Goal: Task Accomplishment & Management: Use online tool/utility

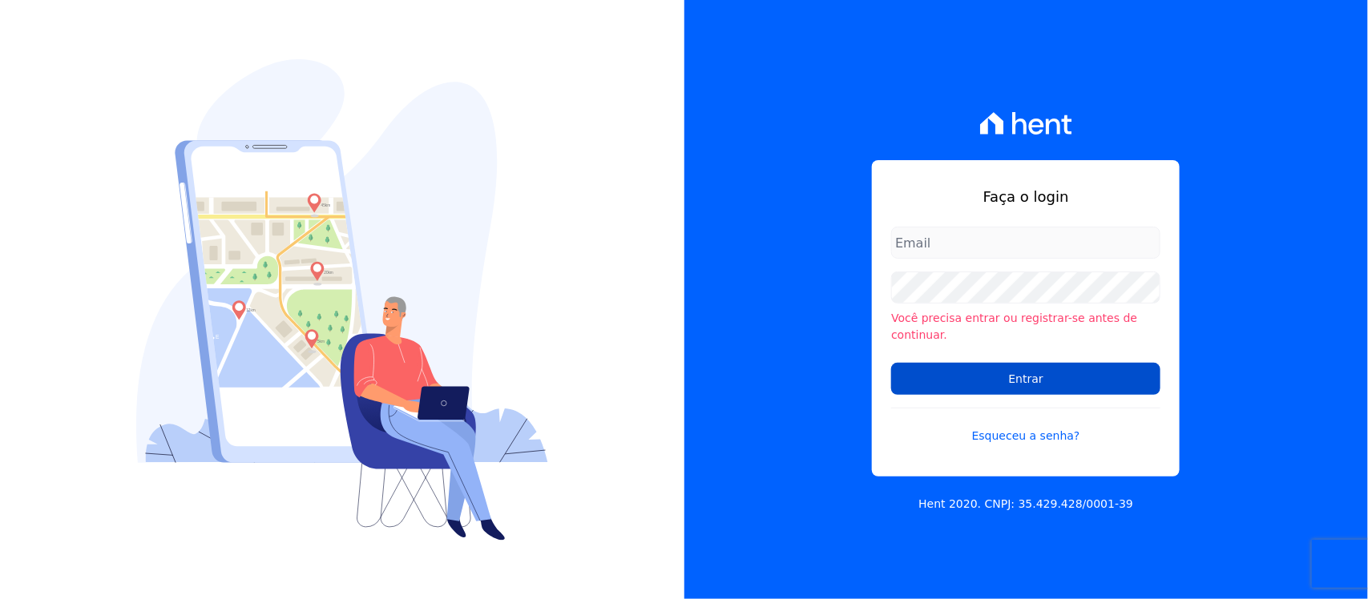
type input "[PERSON_NAME][EMAIL_ADDRESS][PERSON_NAME][DOMAIN_NAME]"
click at [959, 375] on input "Entrar" at bounding box center [1025, 379] width 269 height 32
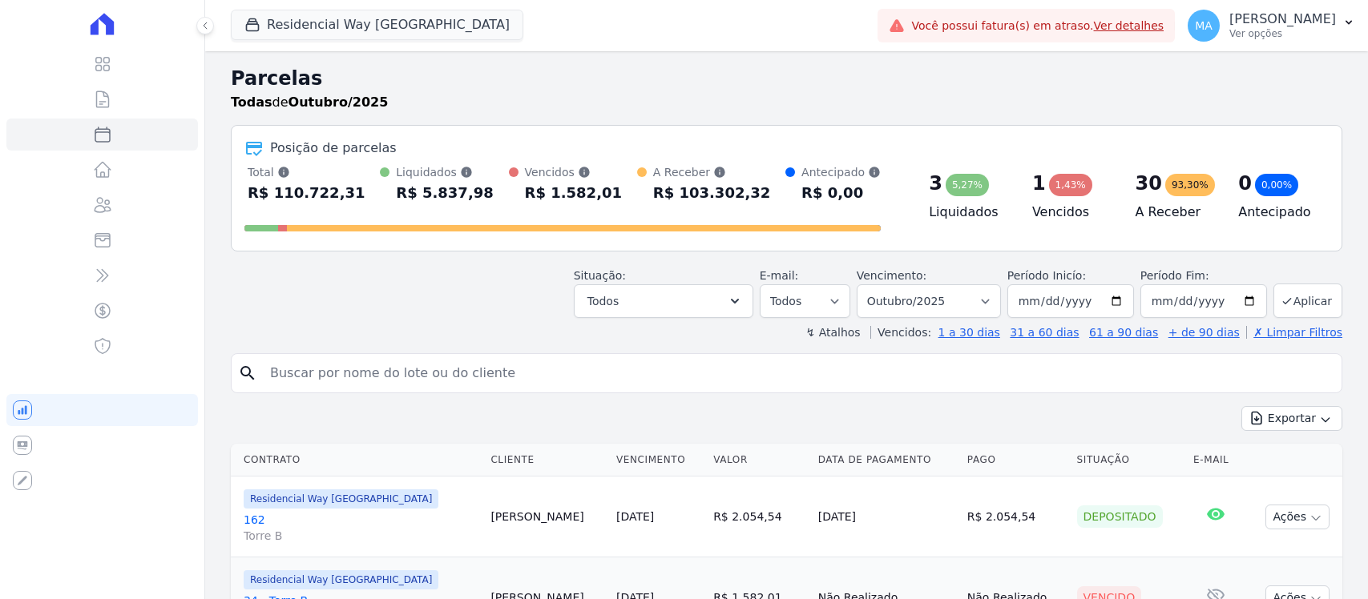
select select
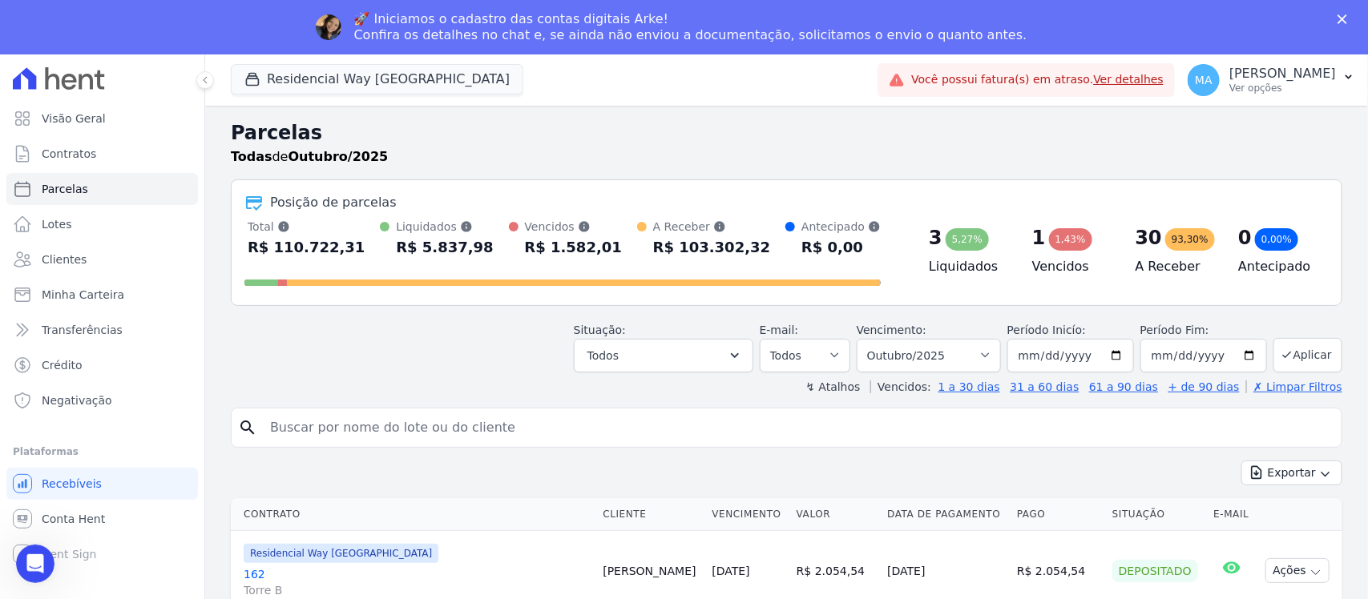
click at [1172, 26] on div "🚀 Iniciamos o cadastro das contas digitais Arke! Confira os detalhes no chat e,…" at bounding box center [684, 27] width 1368 height 42
click at [1188, 88] on span "MA" at bounding box center [1204, 80] width 32 height 32
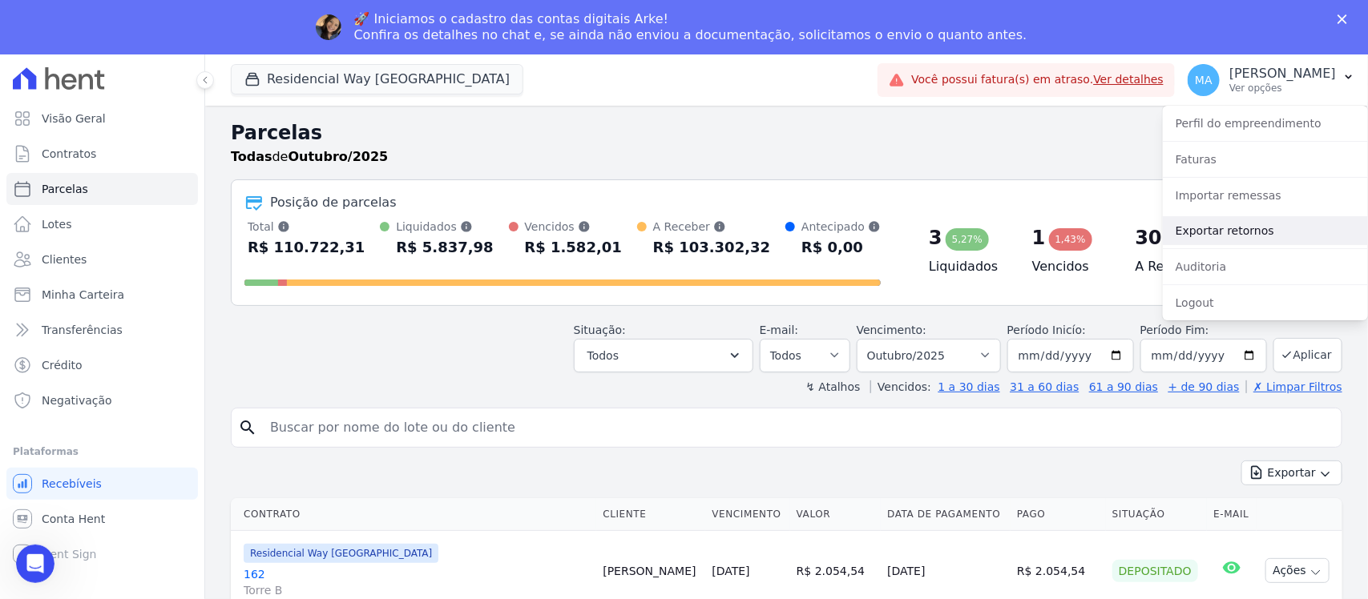
click at [1219, 237] on link "Exportar retornos" at bounding box center [1265, 230] width 205 height 29
